Goal: Task Accomplishment & Management: Manage account settings

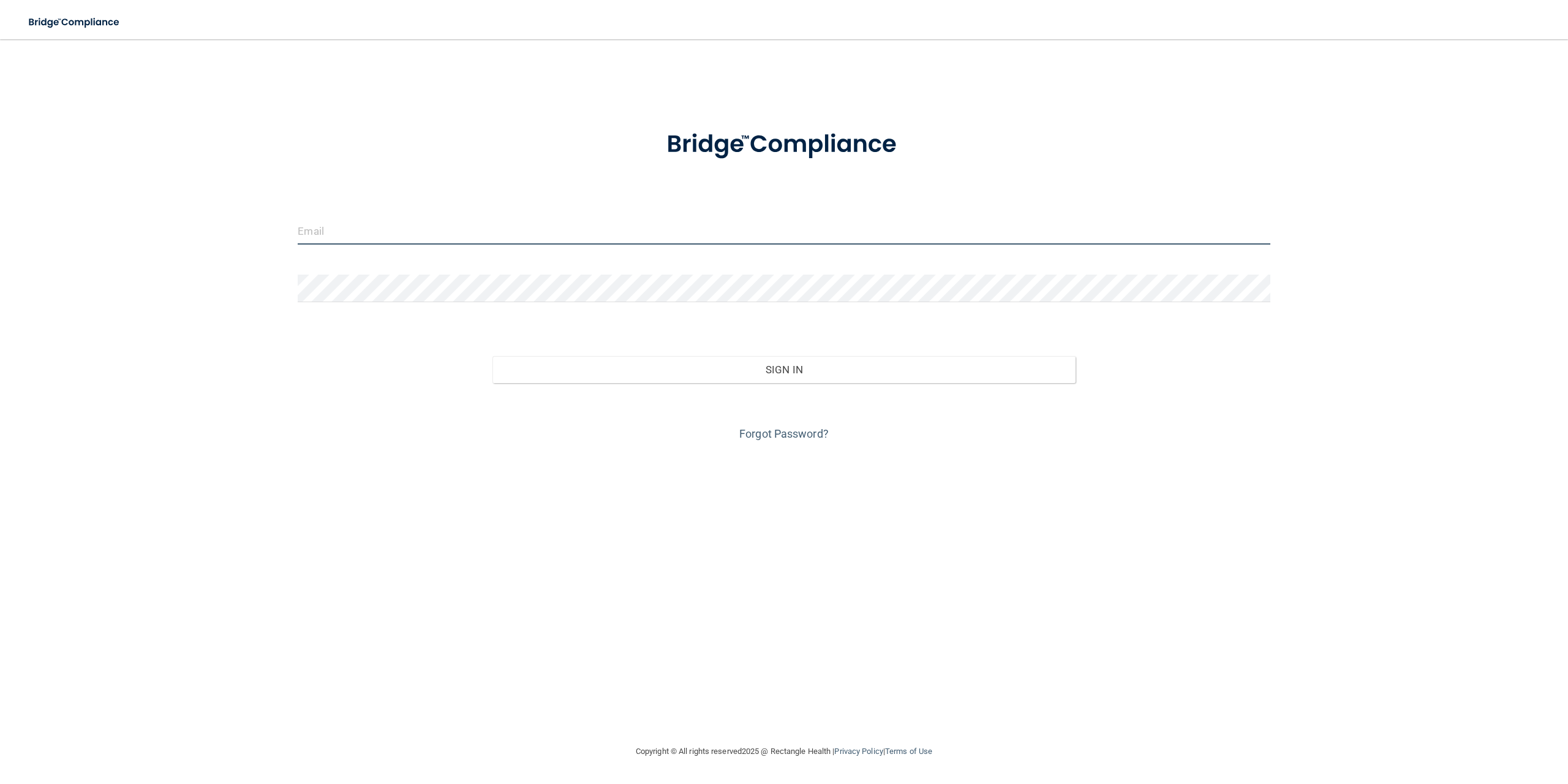
click at [354, 230] on input "email" at bounding box center [784, 231] width 972 height 28
type input "[EMAIL_ADDRESS][DOMAIN_NAME]"
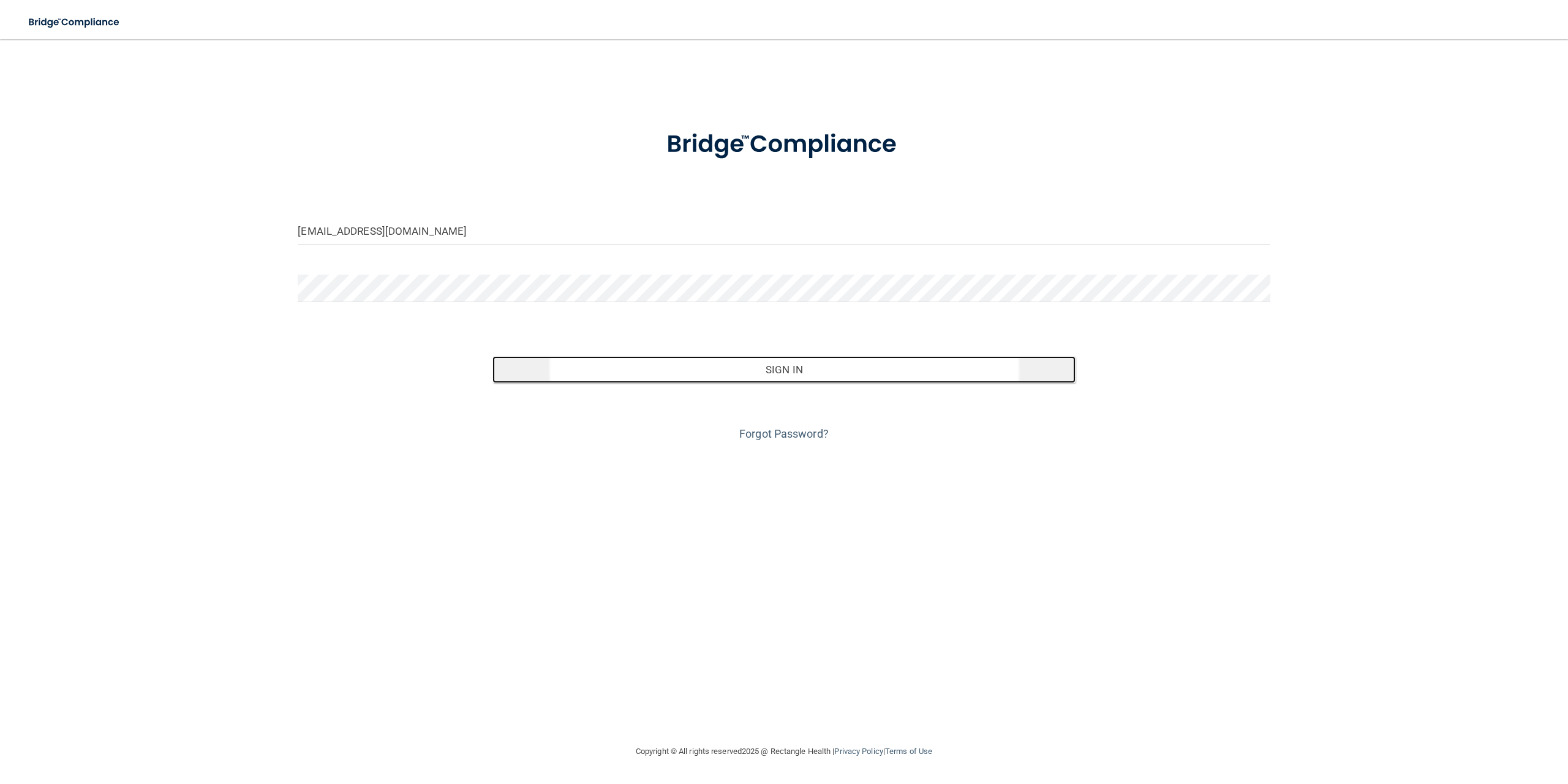
click at [746, 366] on button "Sign In" at bounding box center [784, 369] width 583 height 27
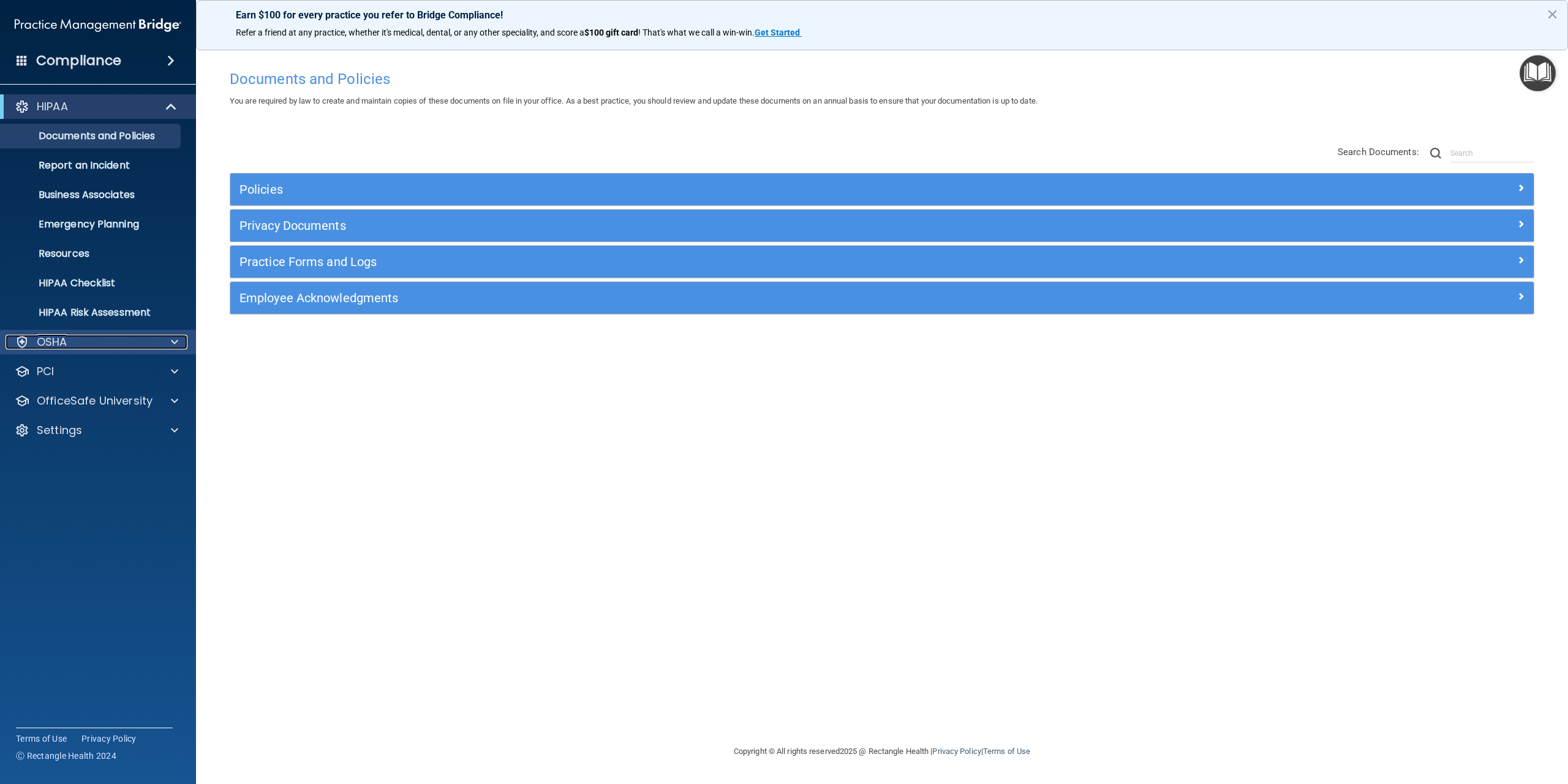
click at [169, 341] on div at bounding box center [172, 342] width 30 height 15
click at [172, 371] on span at bounding box center [174, 371] width 7 height 15
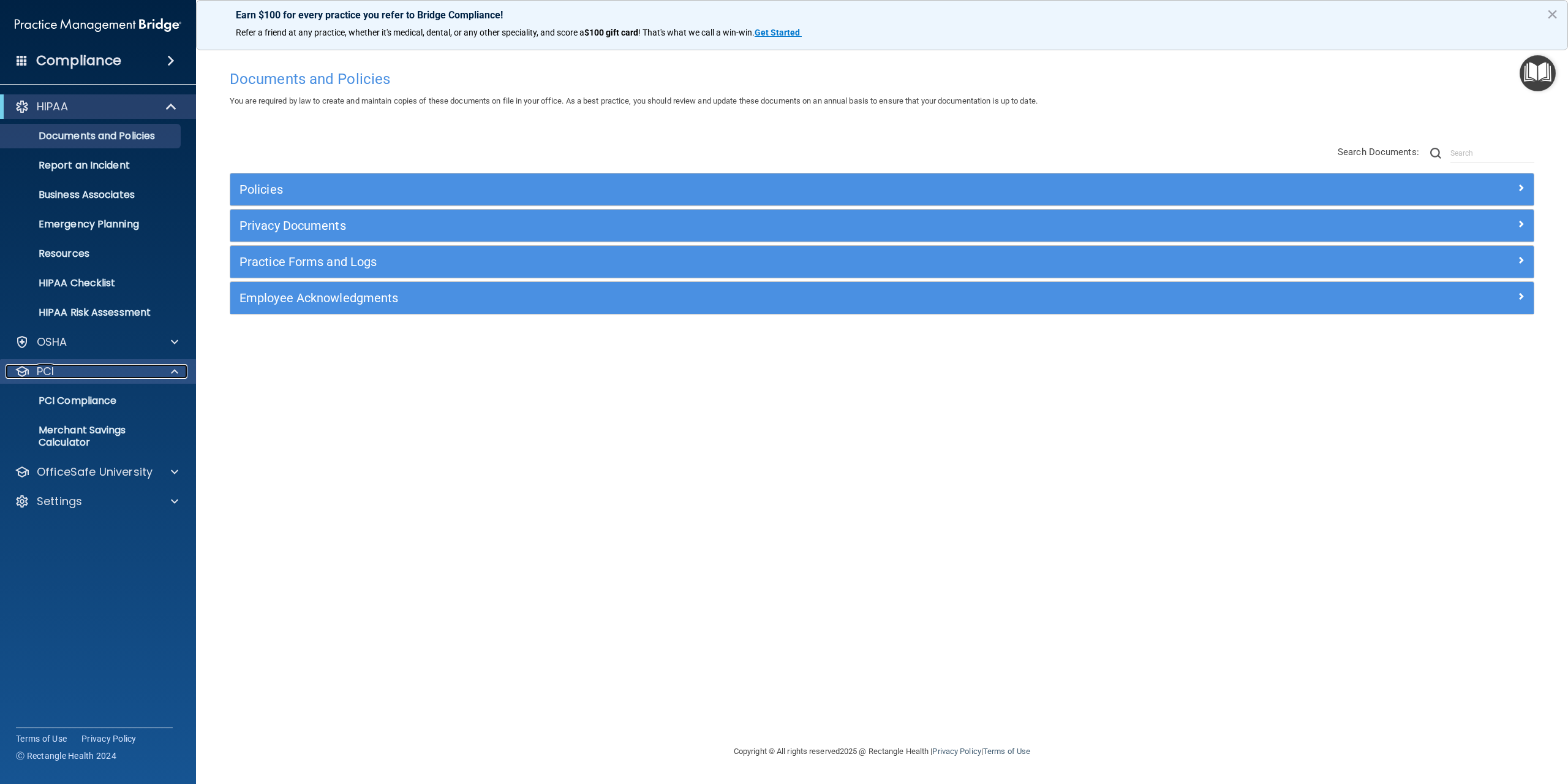
click at [172, 371] on span at bounding box center [174, 371] width 7 height 15
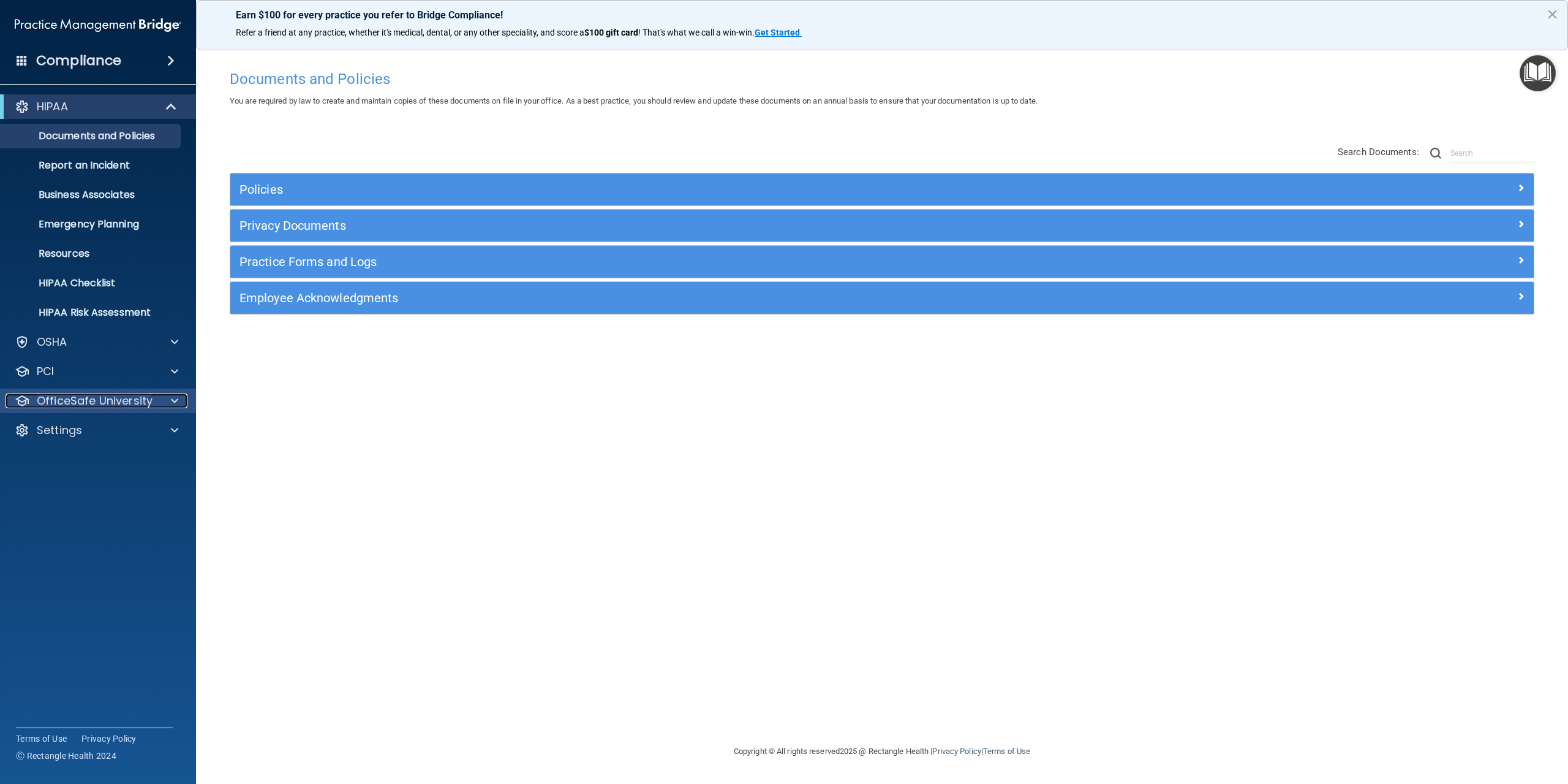
click at [178, 399] on span at bounding box center [174, 400] width 7 height 15
click at [175, 400] on span at bounding box center [174, 400] width 7 height 15
click at [173, 426] on span at bounding box center [174, 430] width 7 height 15
click at [77, 493] on p "My Users" at bounding box center [91, 489] width 167 height 12
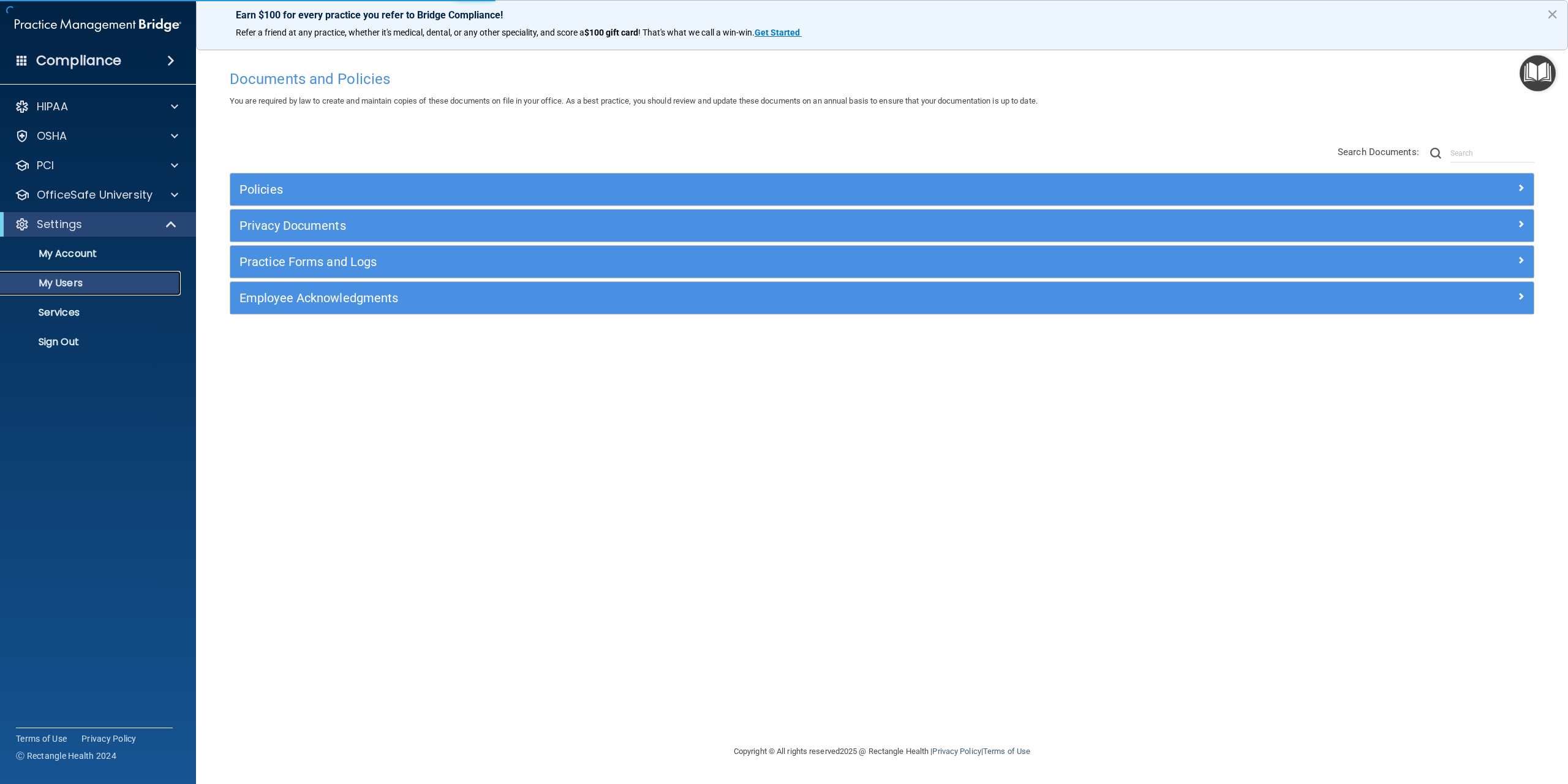
select select "20"
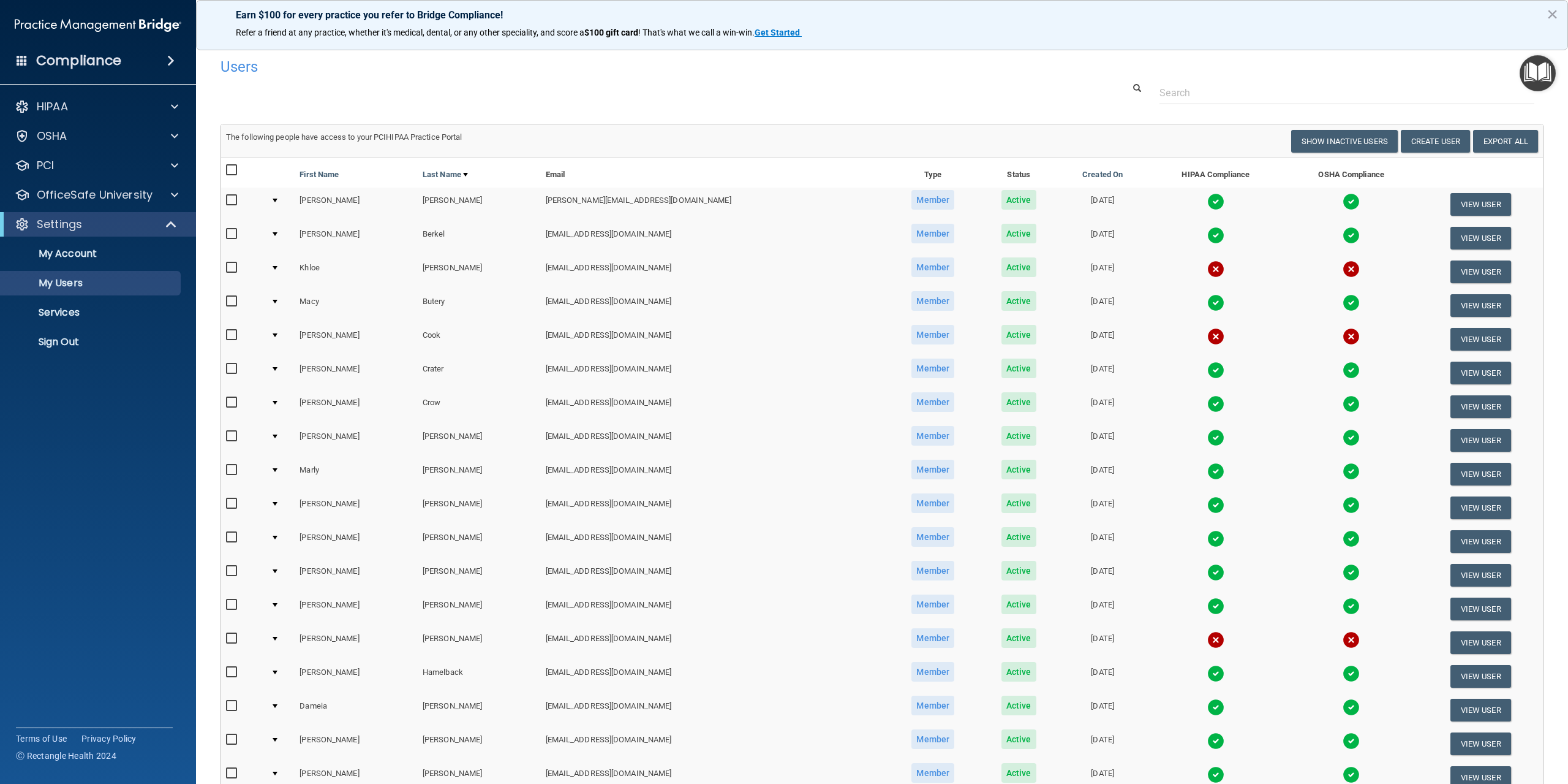
click at [126, 454] on accordion "HIPAA Documents and Policies Report an Incident Business Associates Emergency P…" at bounding box center [98, 357] width 197 height 535
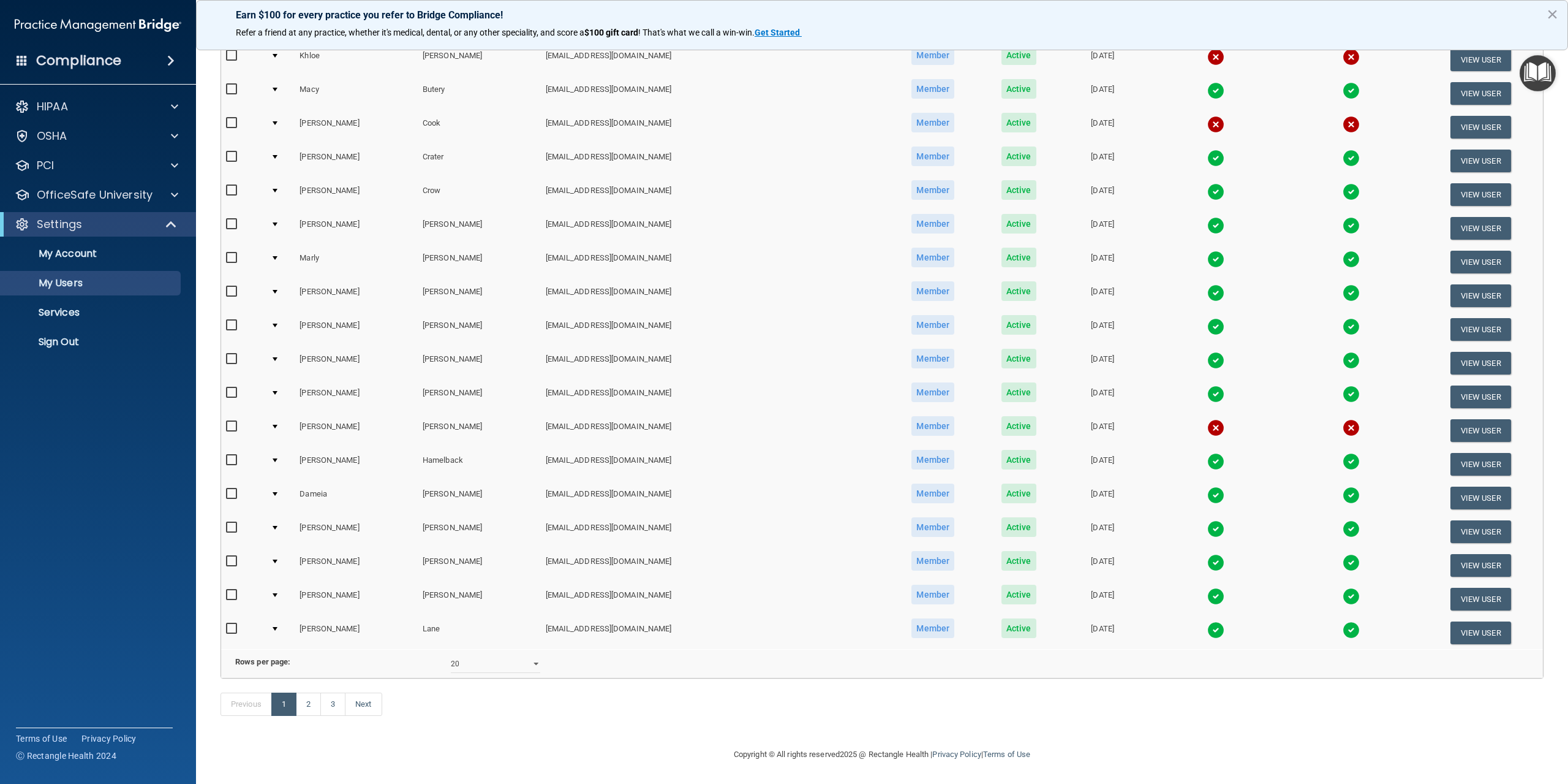
scroll to position [231, 0]
click at [306, 704] on link "2" at bounding box center [308, 704] width 25 height 23
select select "20"
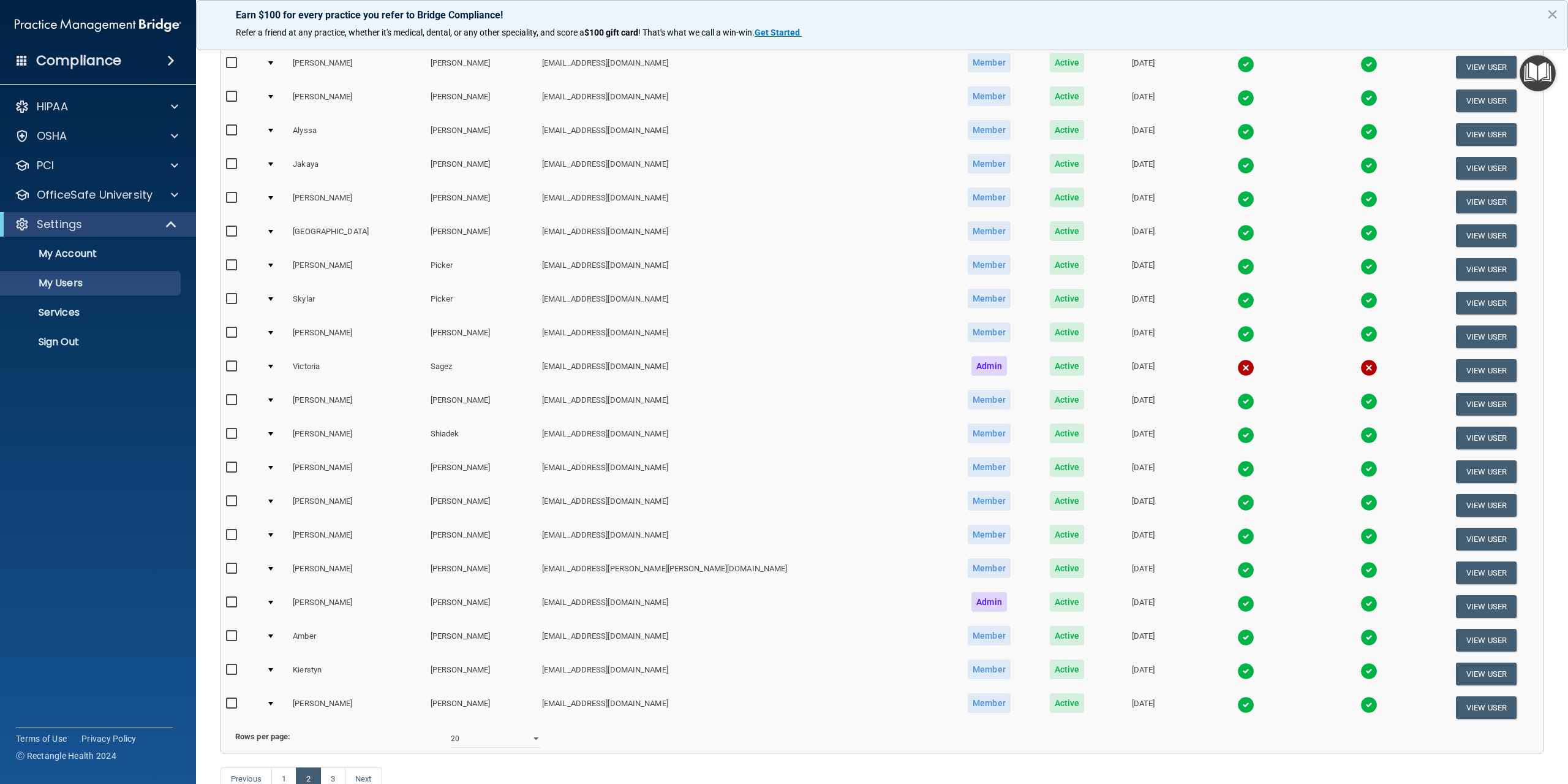
scroll to position [184, 0]
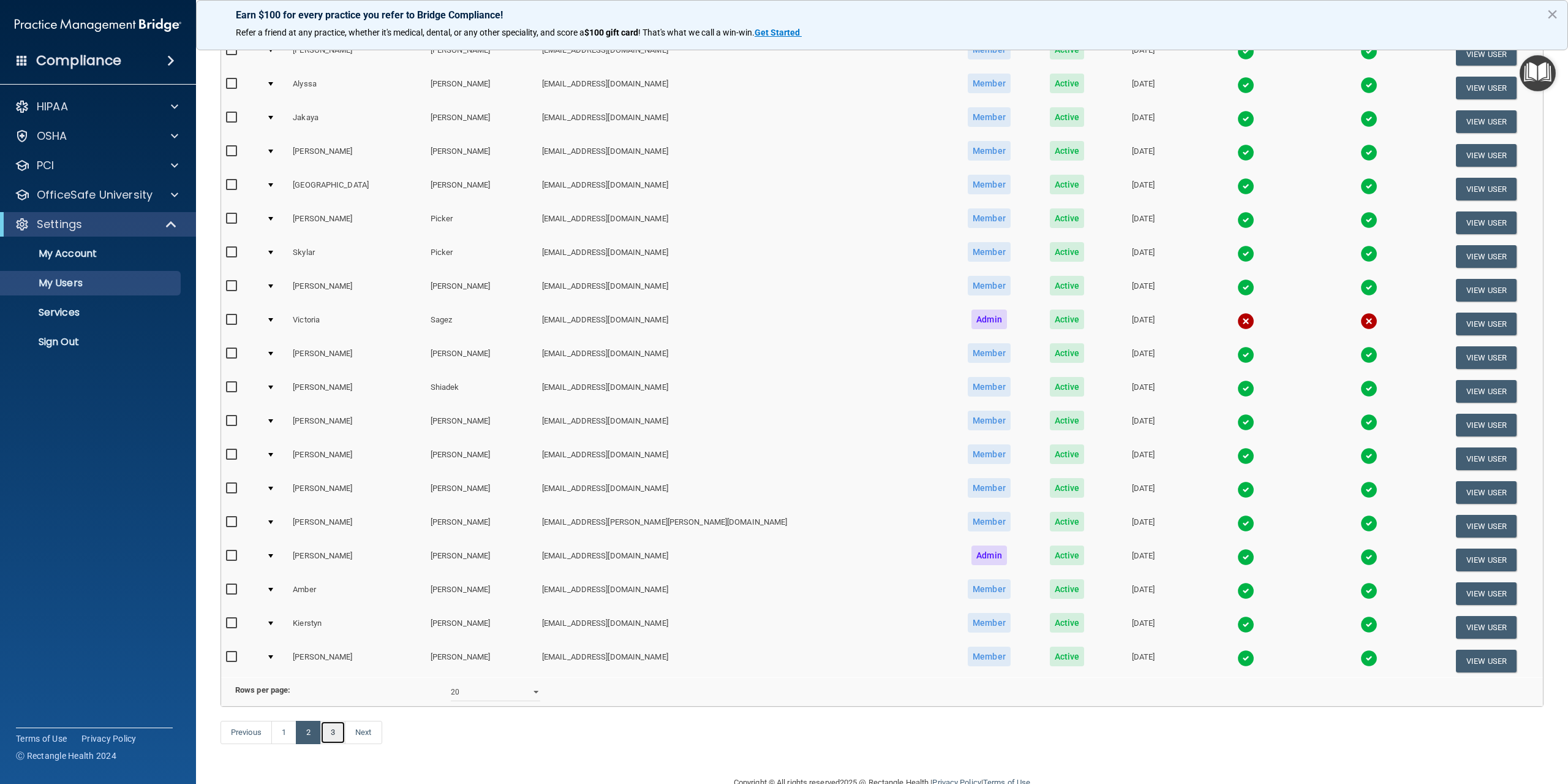
click at [338, 744] on link "3" at bounding box center [332, 732] width 25 height 23
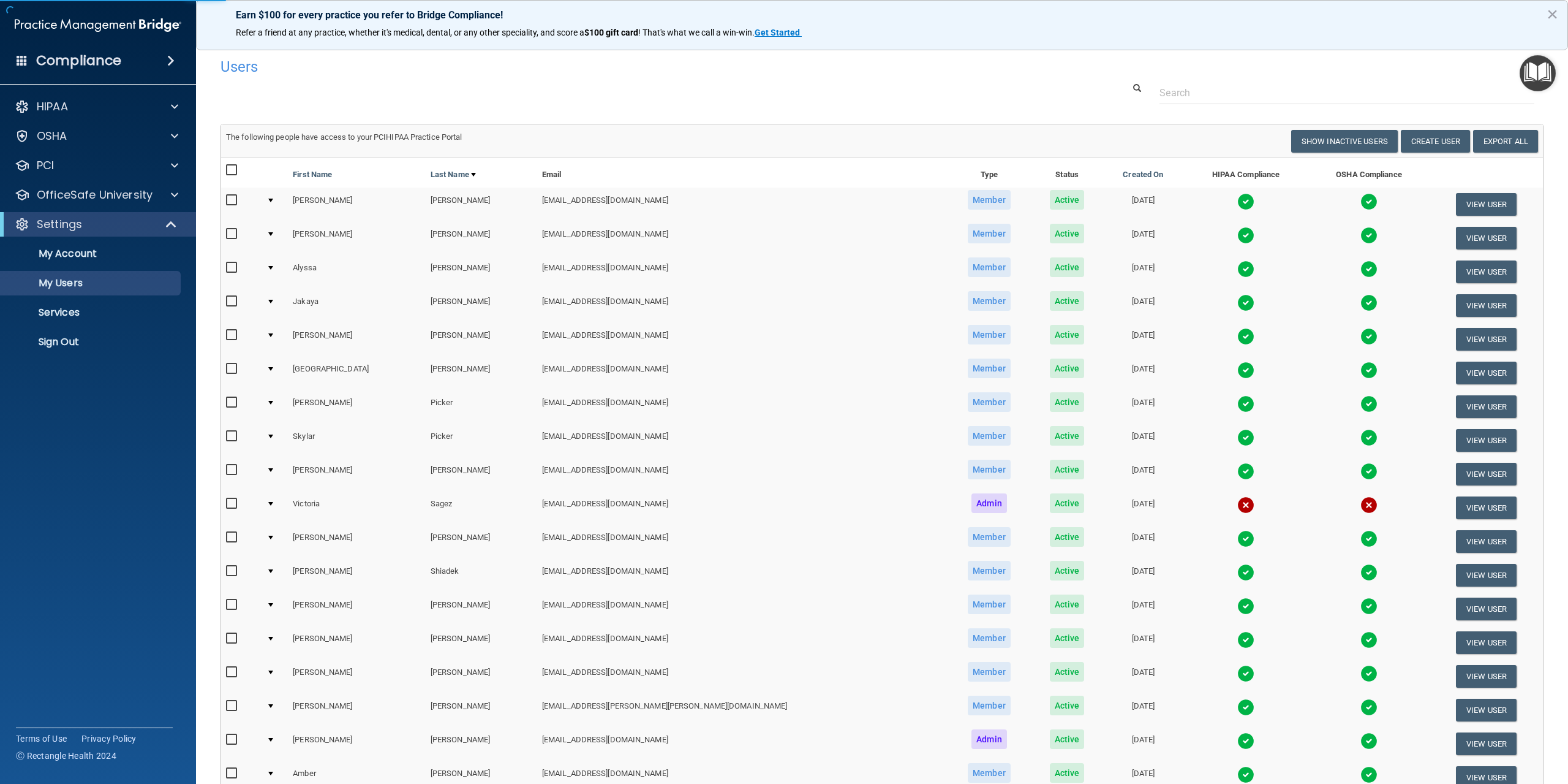
select select "20"
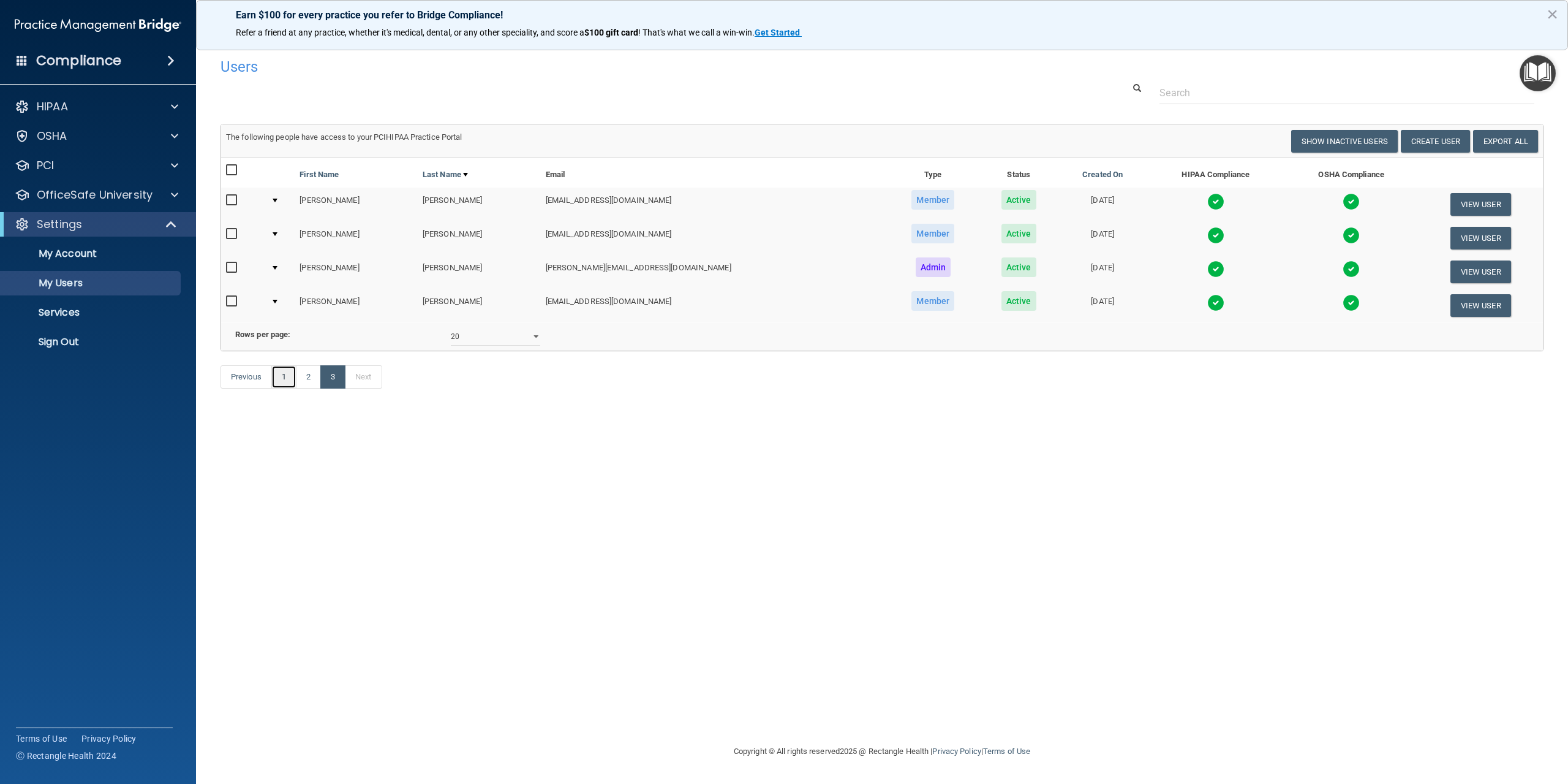
click at [289, 389] on link "1" at bounding box center [283, 377] width 25 height 23
select select "20"
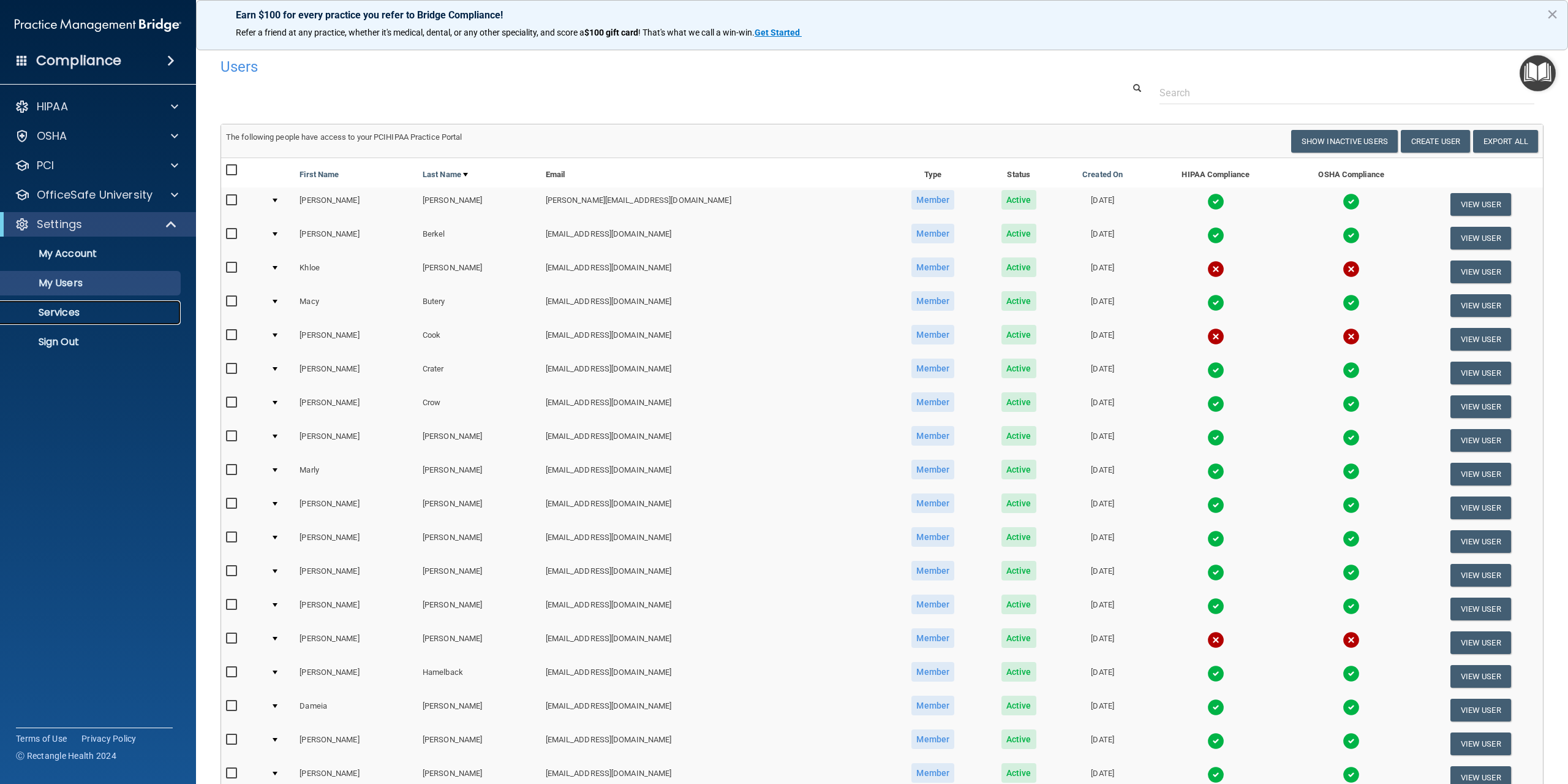
click at [89, 312] on p "Services" at bounding box center [91, 312] width 167 height 12
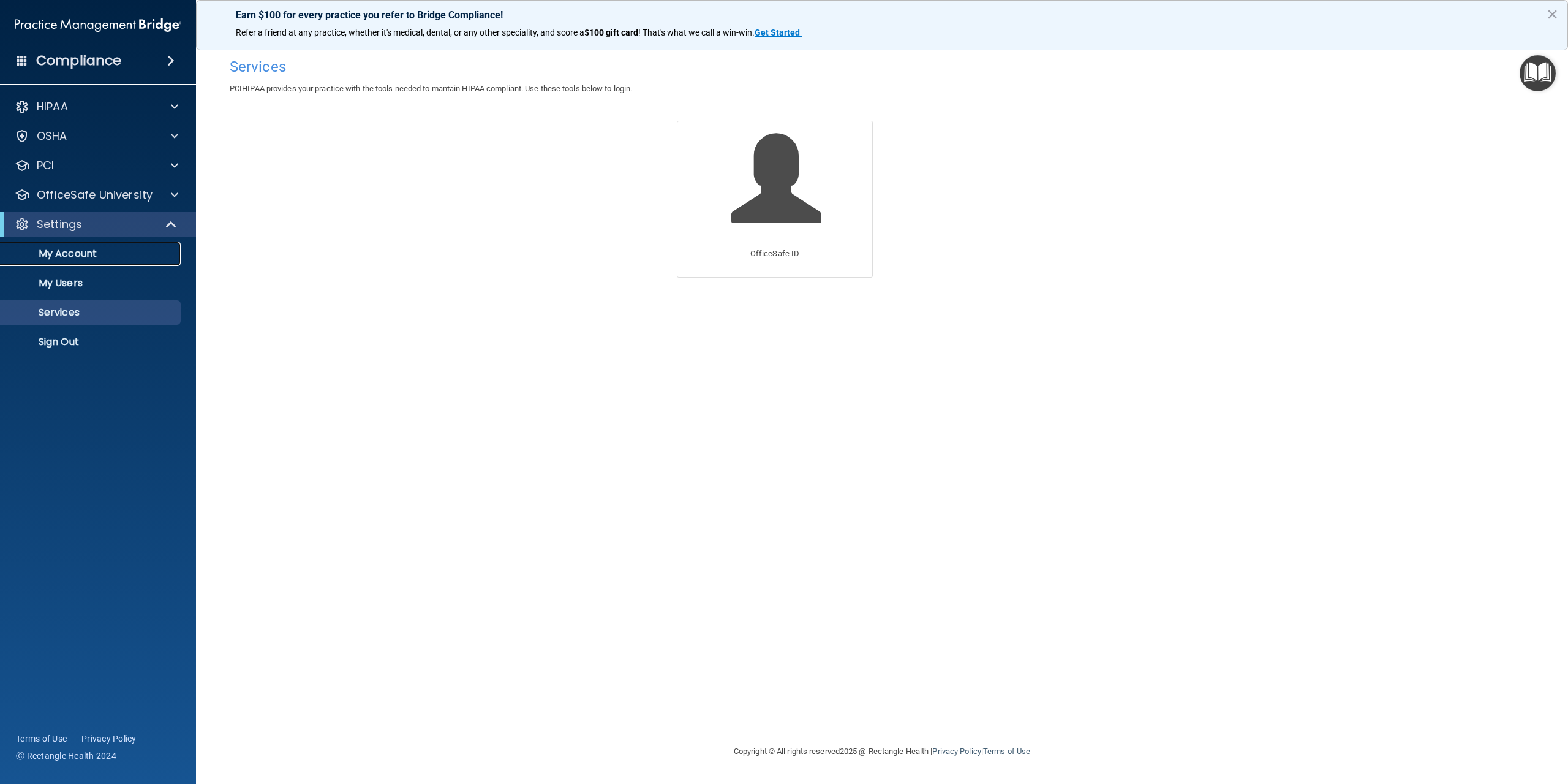
click at [68, 252] on p "My Account" at bounding box center [91, 253] width 167 height 12
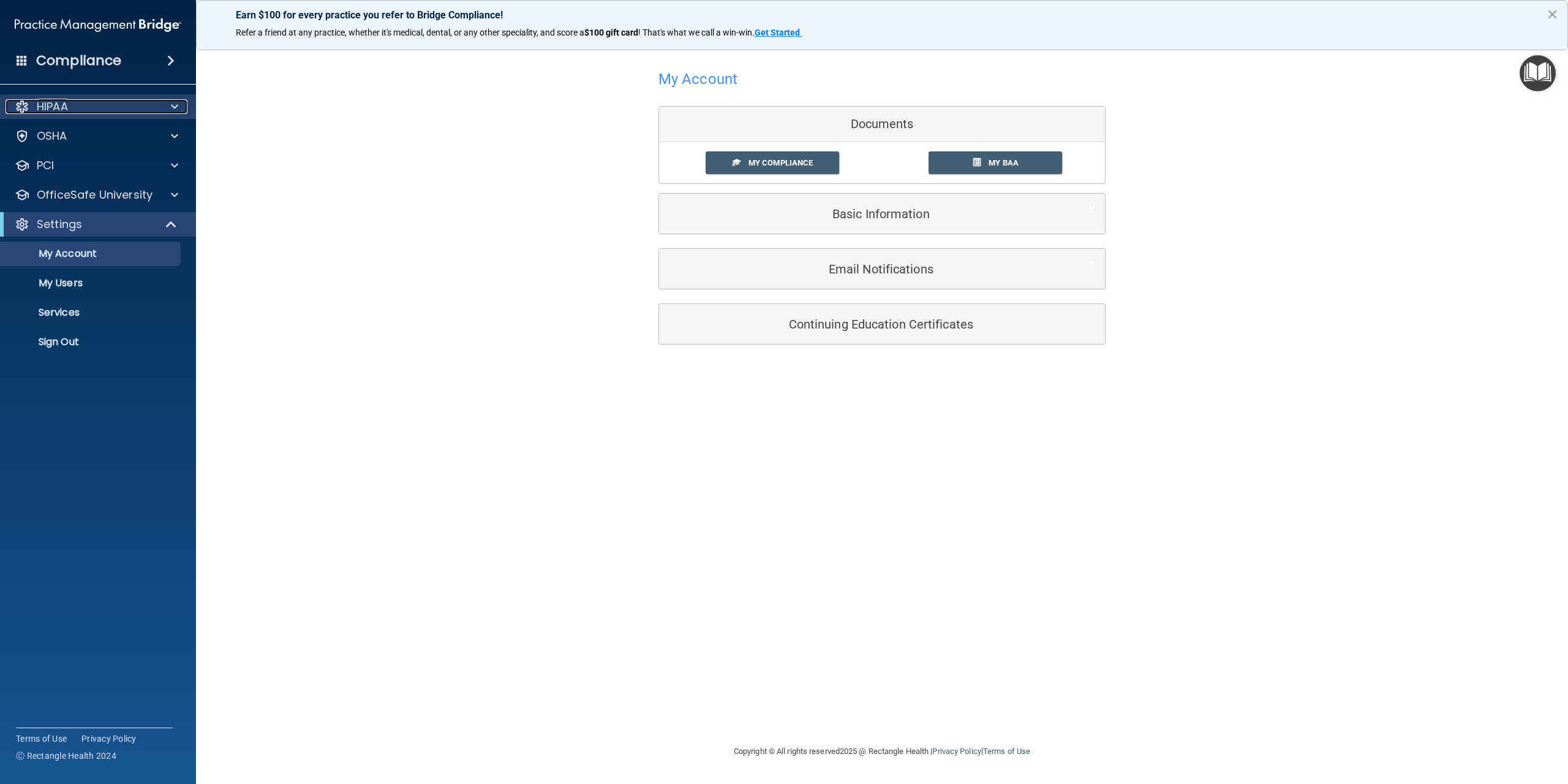
click at [68, 104] on p "HIPAA" at bounding box center [52, 107] width 31 height 15
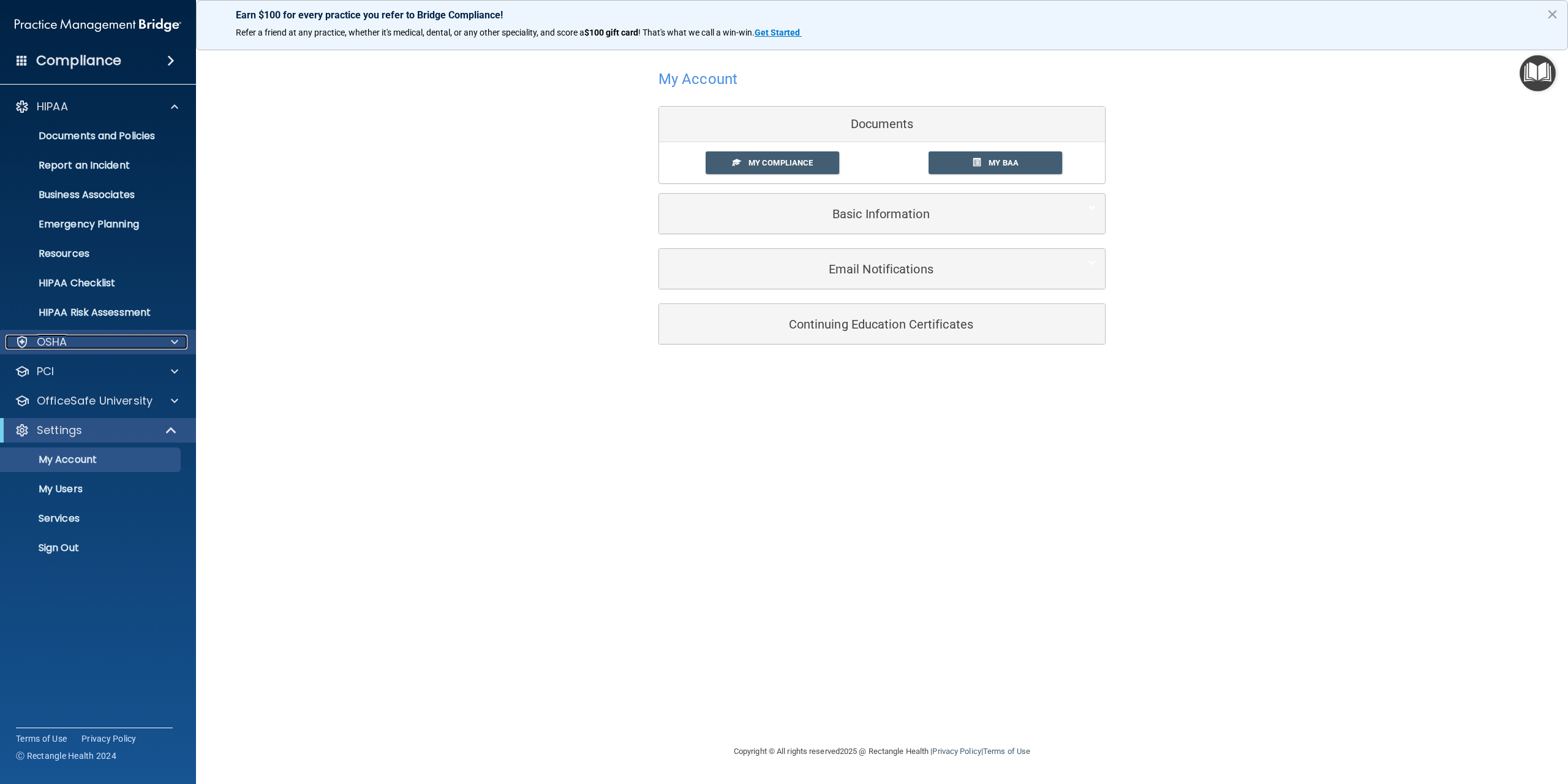
click at [99, 342] on div "OSHA" at bounding box center [81, 342] width 152 height 15
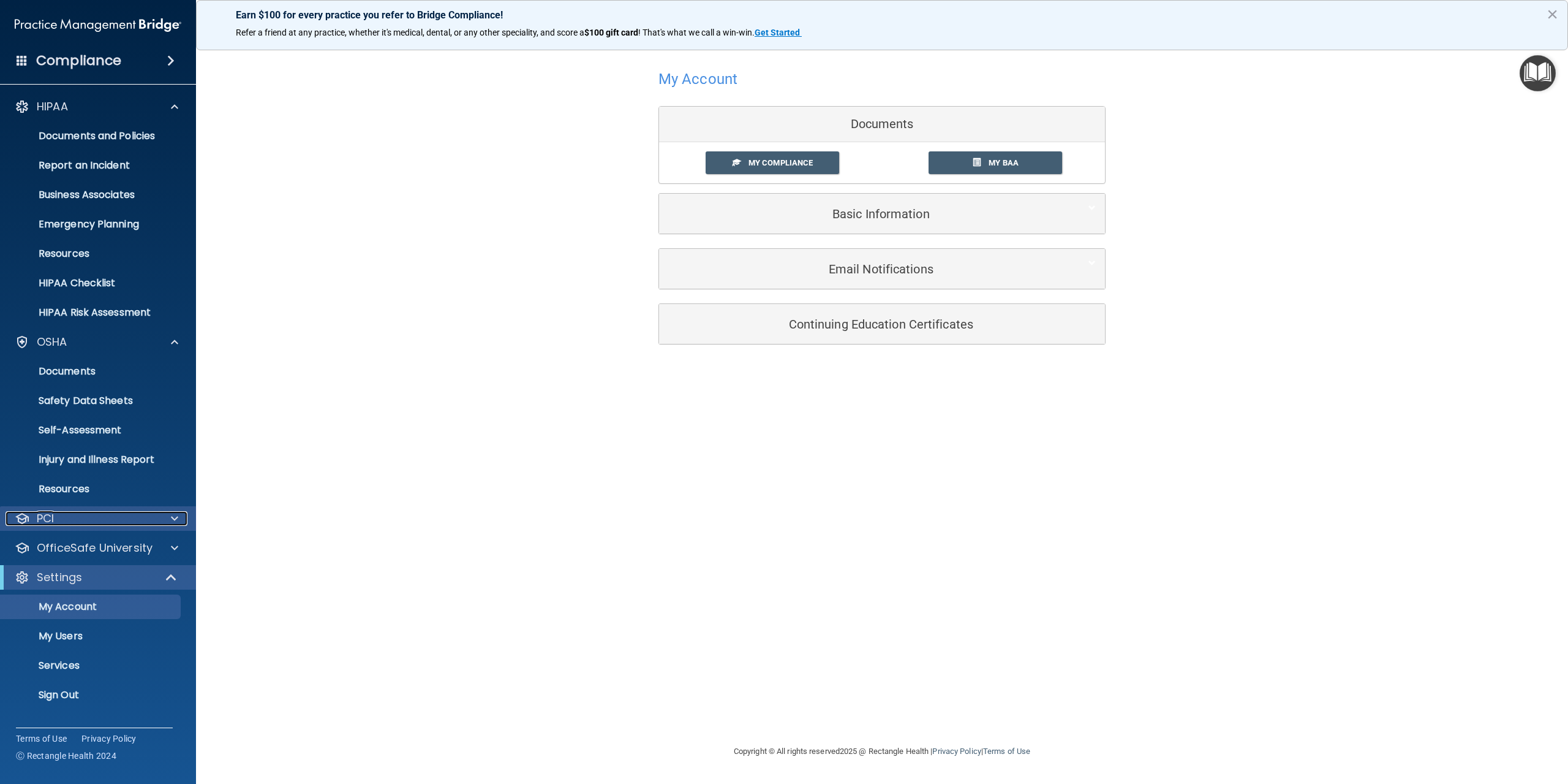
click at [114, 522] on div "PCI" at bounding box center [81, 518] width 152 height 15
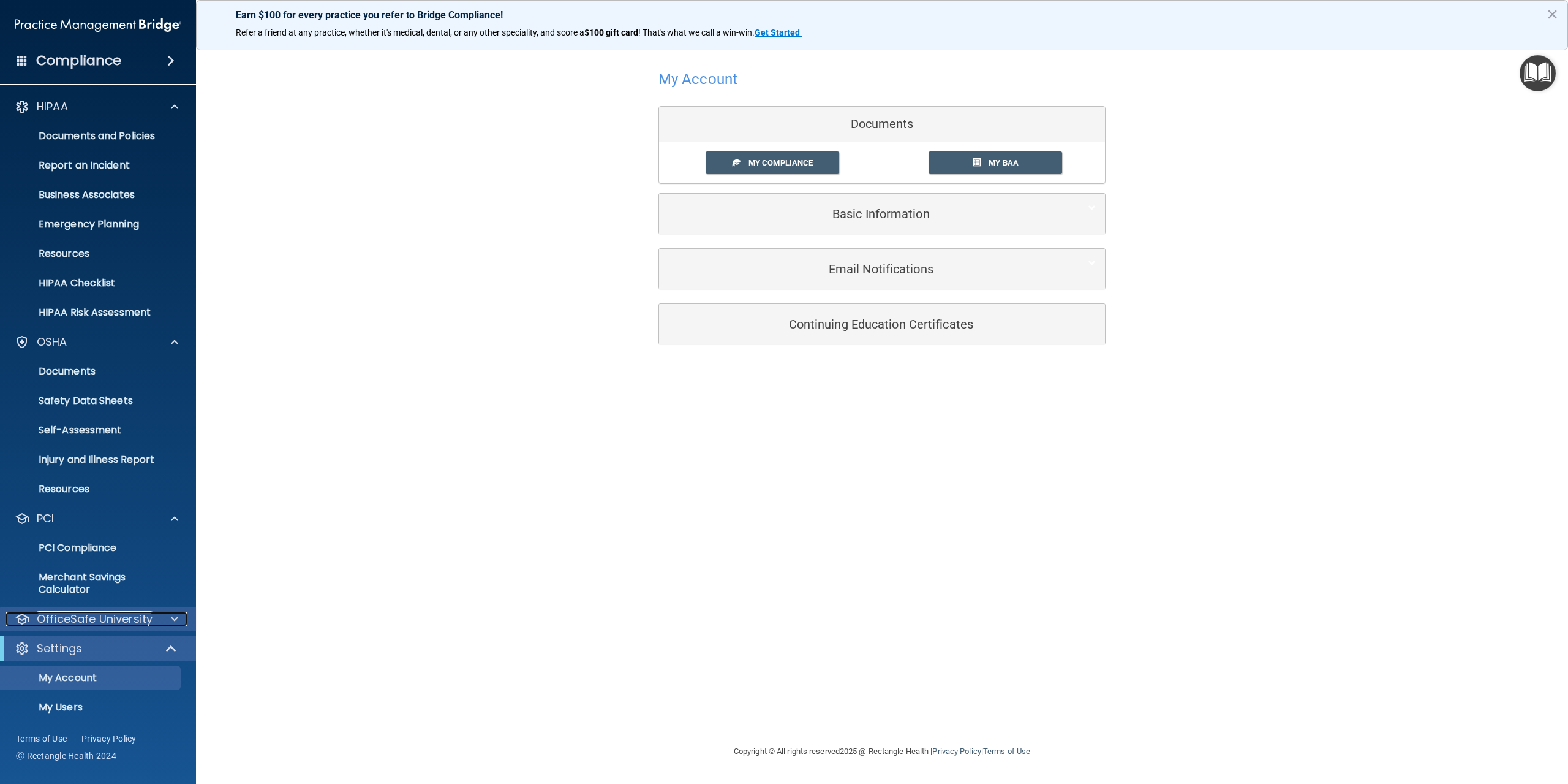
click at [114, 619] on p "OfficeSafe University" at bounding box center [94, 619] width 116 height 15
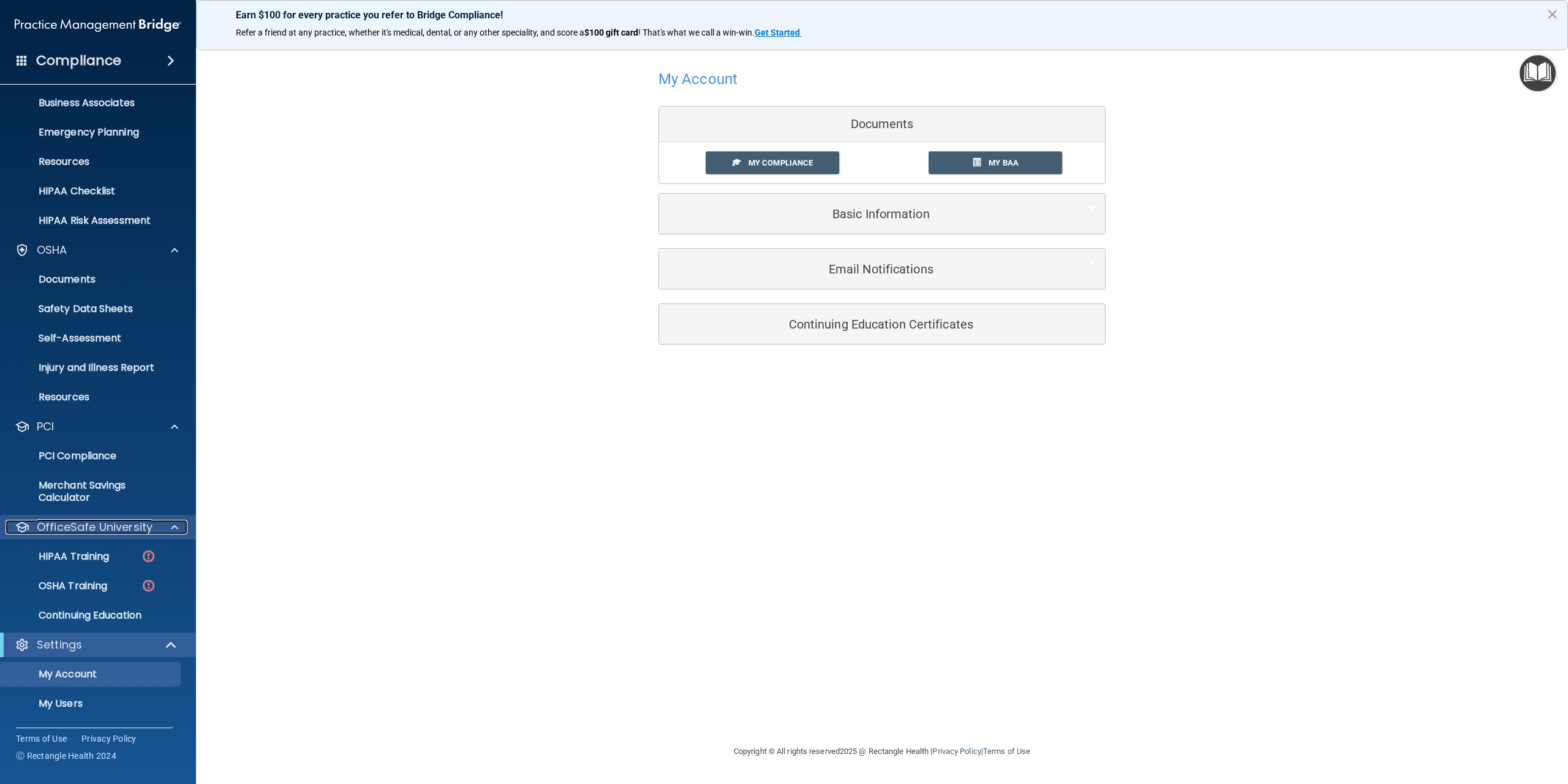
scroll to position [123, 0]
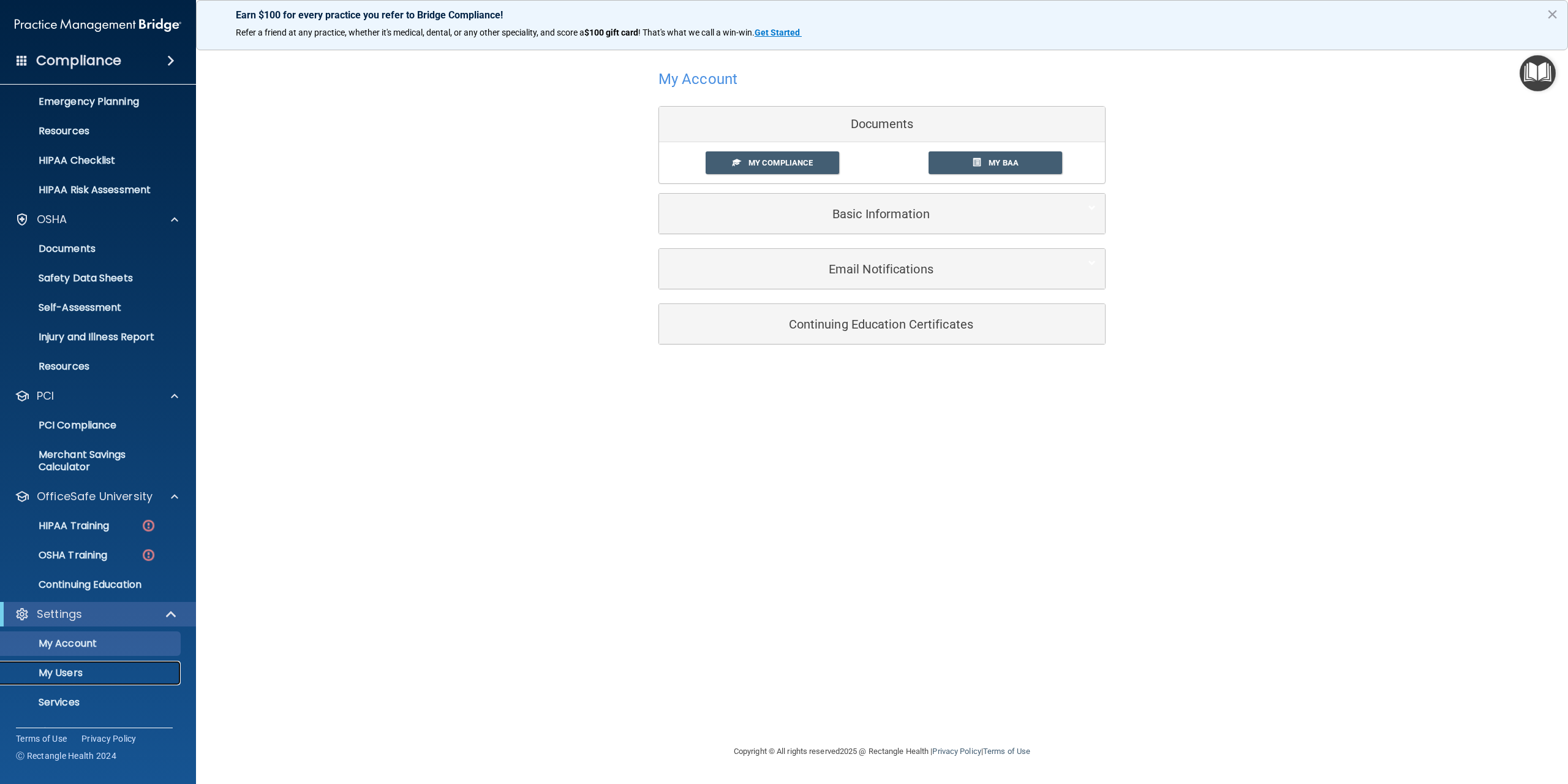
click at [70, 678] on p "My Users" at bounding box center [91, 672] width 167 height 12
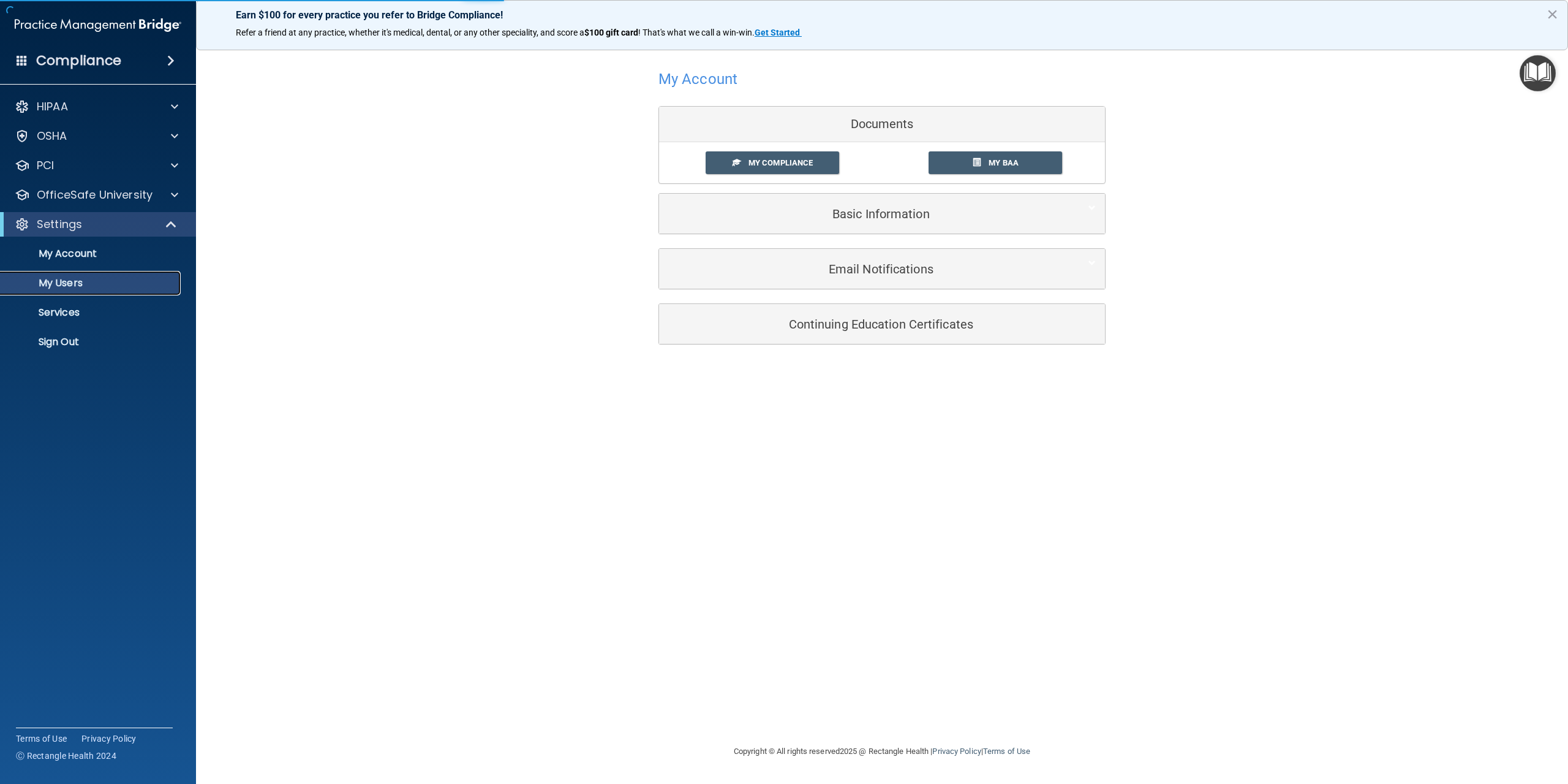
select select "20"
